Goal: Task Accomplishment & Management: Use online tool/utility

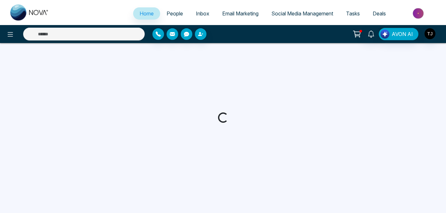
select select "*"
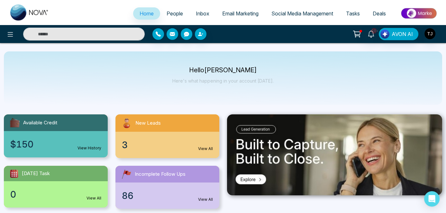
click at [311, 13] on span "Social Media Management" at bounding box center [302, 13] width 62 height 6
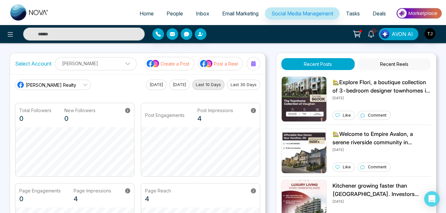
click at [179, 62] on p "Create a Post" at bounding box center [175, 63] width 29 height 7
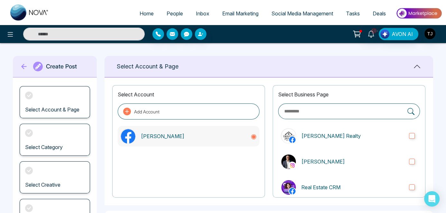
click at [152, 133] on p "[PERSON_NAME]" at bounding box center [193, 137] width 105 height 8
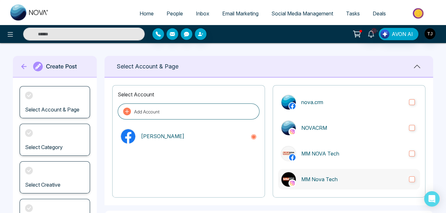
scroll to position [113, 0]
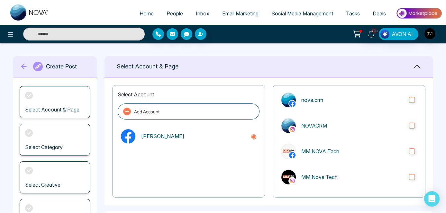
click at [182, 115] on button "Add Account" at bounding box center [189, 112] width 142 height 16
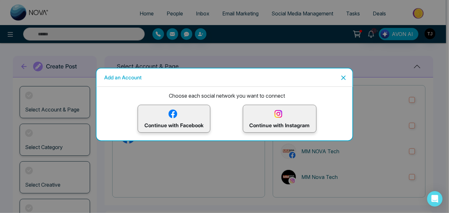
click at [147, 106] on div "Continue with Facebook" at bounding box center [174, 119] width 73 height 28
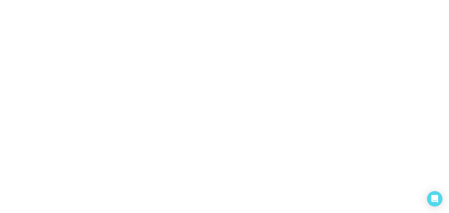
click at [185, 108] on body "/social-media/create" at bounding box center [224, 106] width 449 height 213
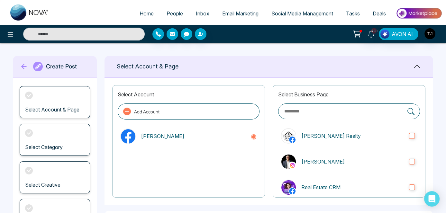
click at [289, 51] on main "**********" at bounding box center [223, 184] width 446 height 282
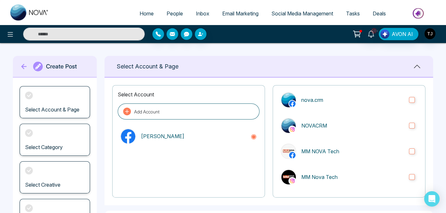
click at [272, 10] on span "Social Media Management" at bounding box center [302, 13] width 62 height 6
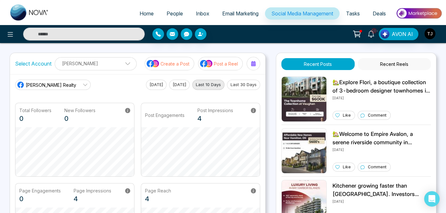
click at [92, 62] on p "[PERSON_NAME]" at bounding box center [96, 63] width 74 height 11
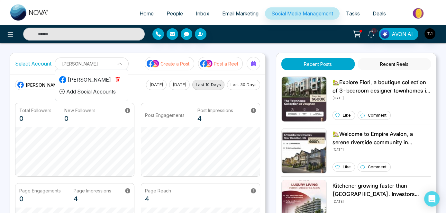
click at [93, 92] on button "Add Social Accounts" at bounding box center [87, 91] width 57 height 8
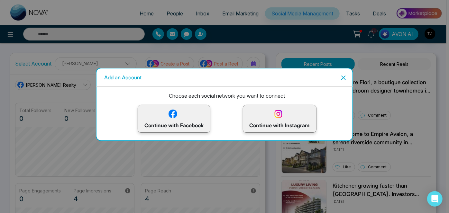
click at [282, 119] on img at bounding box center [278, 113] width 11 height 11
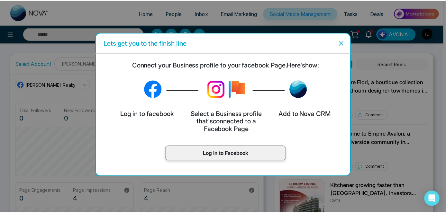
scroll to position [24, 0]
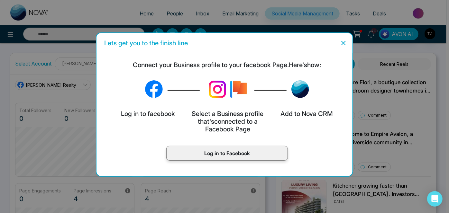
click at [343, 46] on icon "Close" at bounding box center [344, 43] width 8 height 8
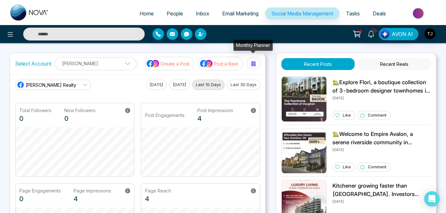
click at [255, 62] on icon at bounding box center [253, 63] width 5 height 5
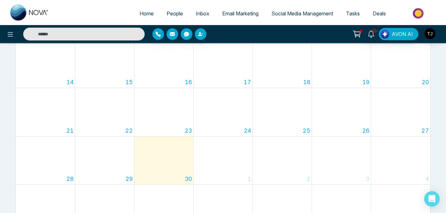
scroll to position [195, 0]
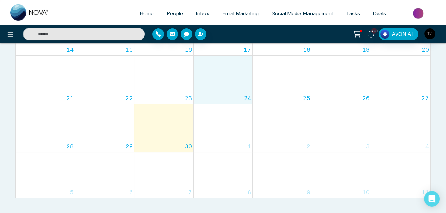
click at [240, 99] on div "24" at bounding box center [223, 80] width 59 height 48
click at [201, 149] on div "1" at bounding box center [223, 128] width 59 height 48
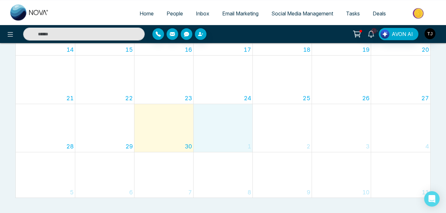
click at [171, 143] on div "30" at bounding box center [163, 128] width 59 height 48
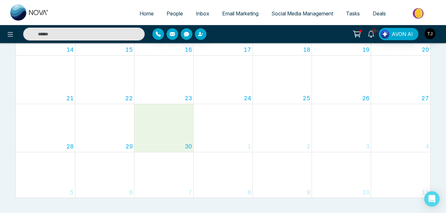
click at [216, 139] on div "1" at bounding box center [223, 128] width 59 height 48
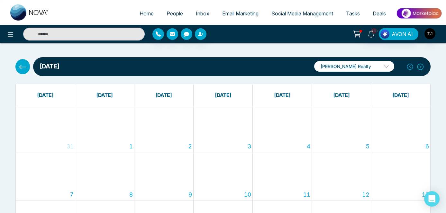
scroll to position [0, 0]
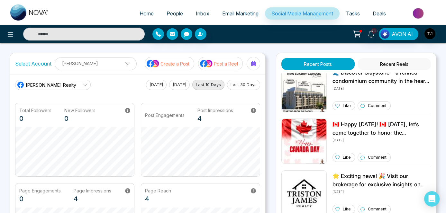
scroll to position [825, 0]
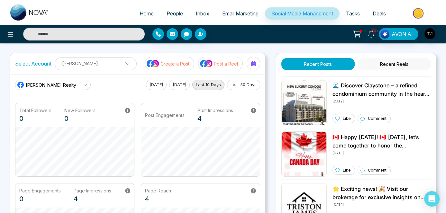
click at [100, 58] on p "[PERSON_NAME]" at bounding box center [96, 63] width 74 height 11
click at [175, 63] on p "Create a Post" at bounding box center [175, 63] width 29 height 7
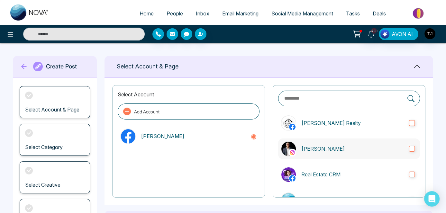
scroll to position [58, 0]
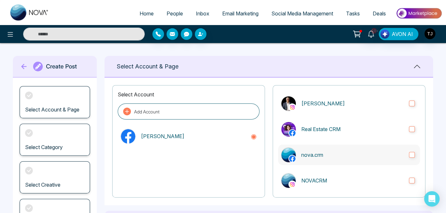
click at [410, 151] on label "nova.crm" at bounding box center [349, 155] width 142 height 21
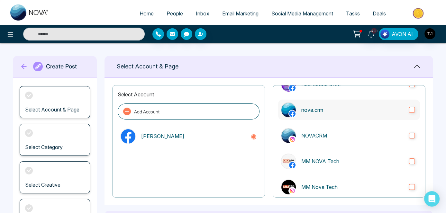
scroll to position [113, 0]
